Goal: Task Accomplishment & Management: Manage account settings

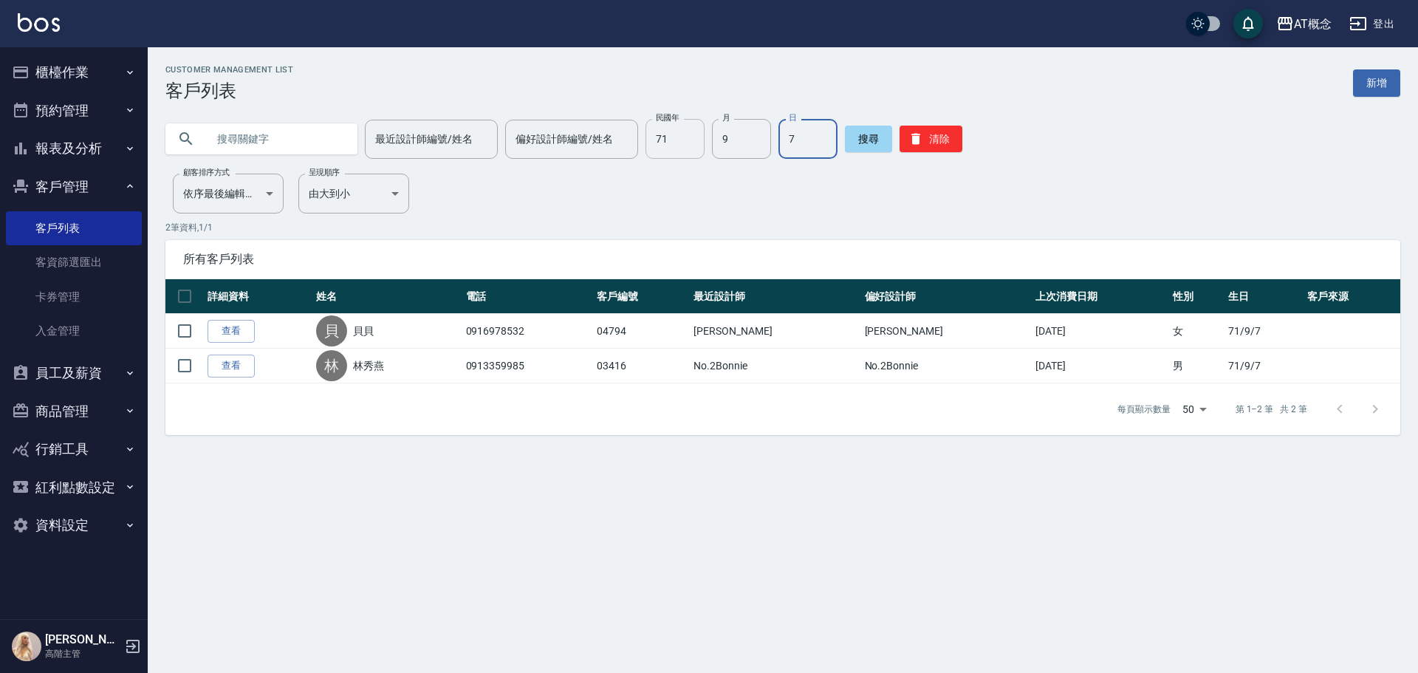
click at [691, 145] on input "71" at bounding box center [675, 139] width 59 height 40
type input "88"
type input "03"
type input "17"
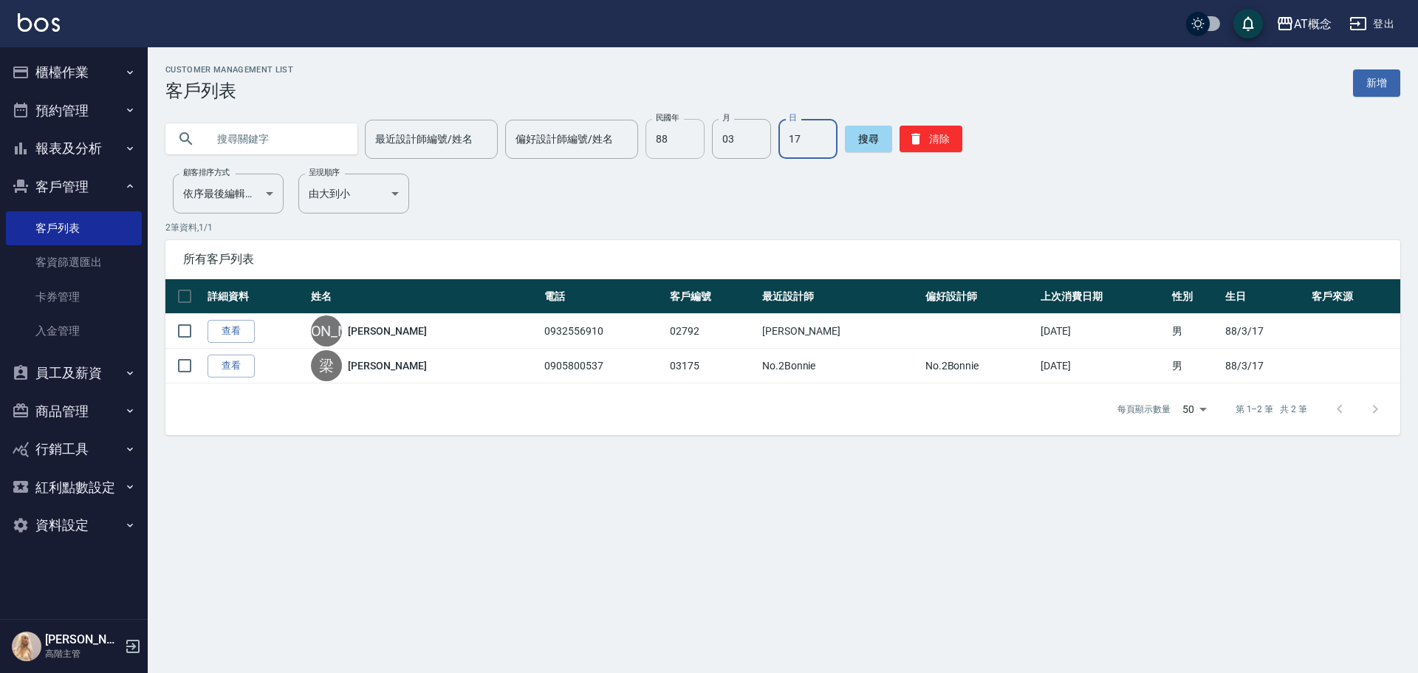
click at [685, 151] on input "88" at bounding box center [675, 139] width 59 height 40
type input "71"
type input "09"
type input "07"
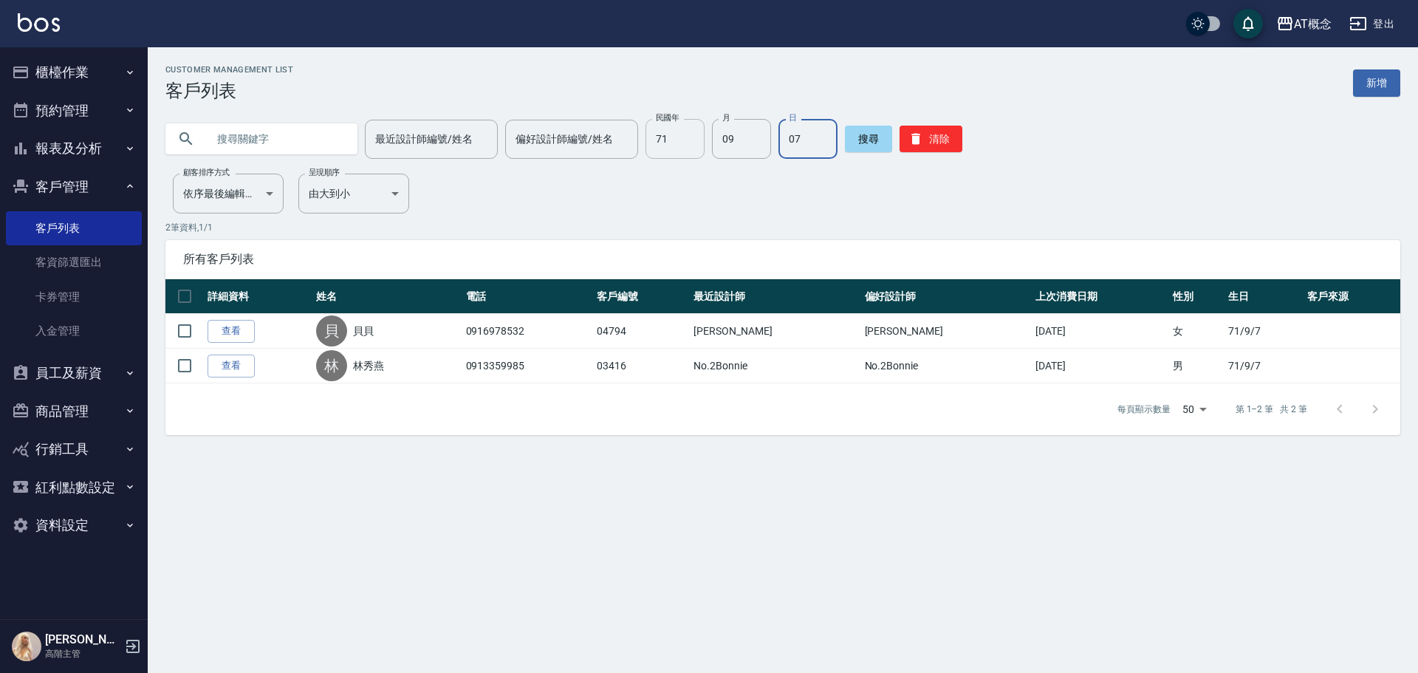
click at [685, 134] on input "71" at bounding box center [675, 139] width 59 height 40
type input "94"
type input "10"
type input "17"
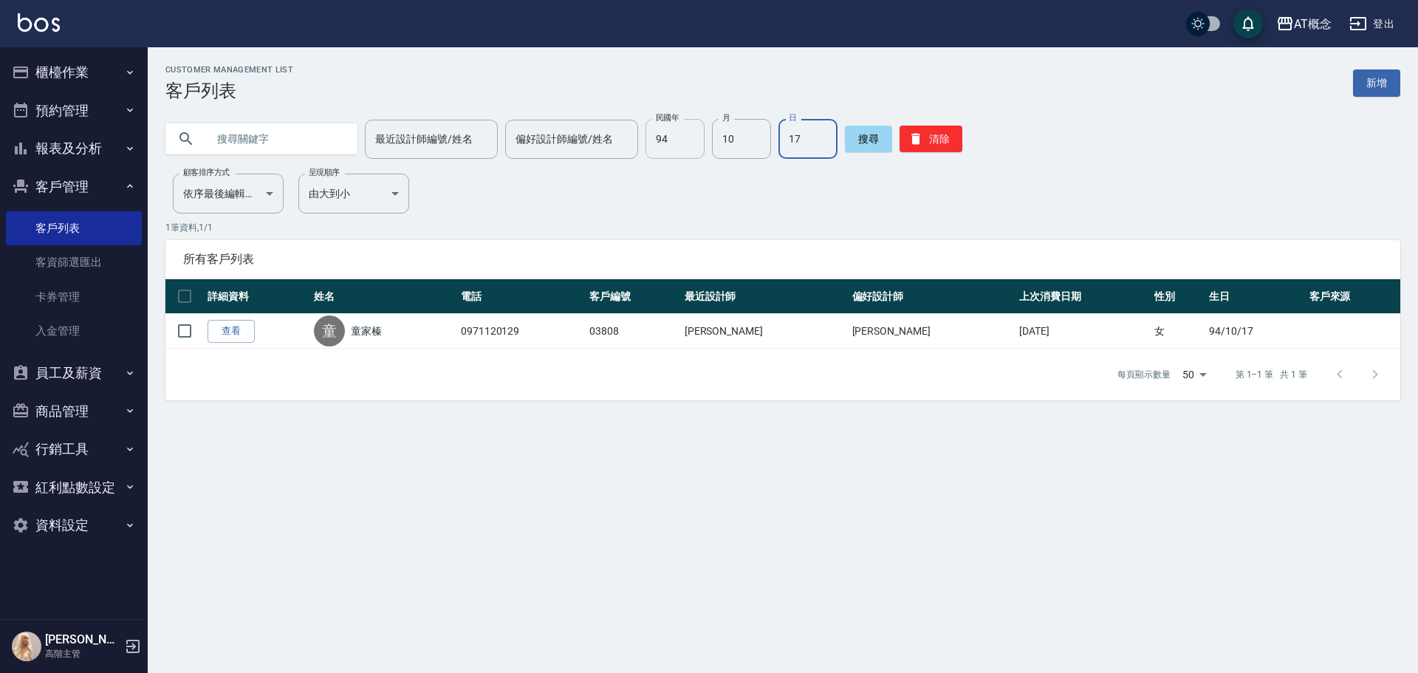
click at [682, 148] on input "94" at bounding box center [675, 139] width 59 height 40
type input "80"
type input "02"
type input "01"
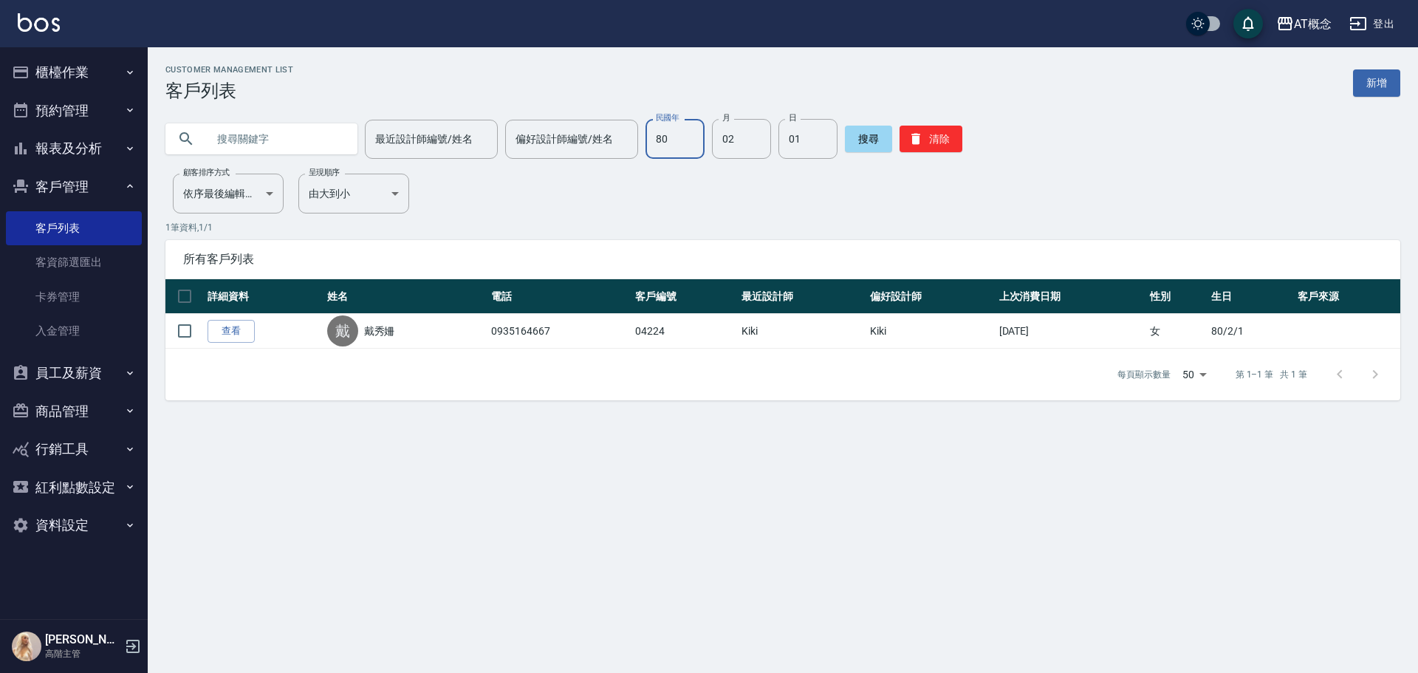
click at [685, 131] on input "80" at bounding box center [675, 139] width 59 height 40
type input "96"
type input "04"
type input "10"
